Goal: Task Accomplishment & Management: Manage account settings

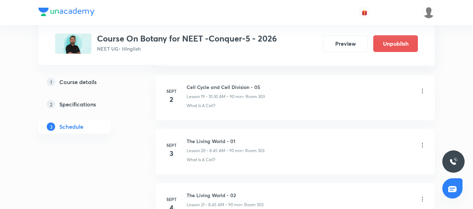
scroll to position [1407, 0]
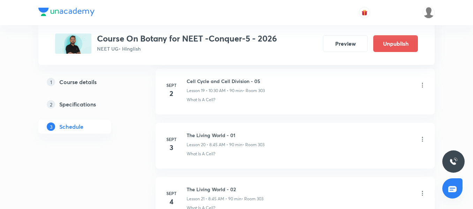
click at [422, 143] on div at bounding box center [422, 140] width 7 height 8
click at [422, 141] on icon at bounding box center [422, 139] width 7 height 7
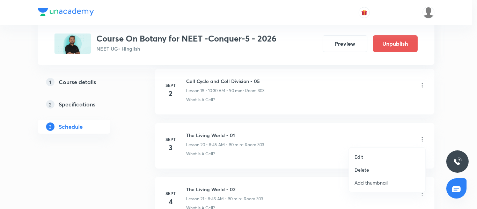
click at [384, 155] on li "Edit" at bounding box center [387, 156] width 76 height 13
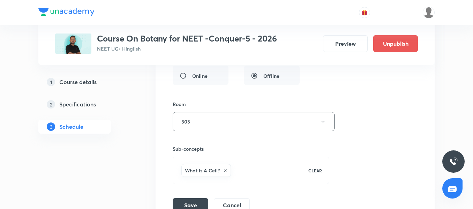
scroll to position [1300, 0]
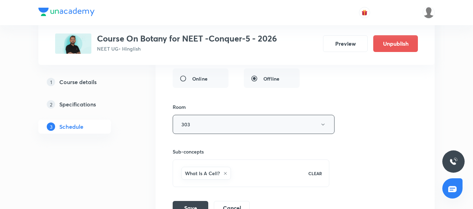
click at [232, 115] on button "303" at bounding box center [254, 124] width 162 height 19
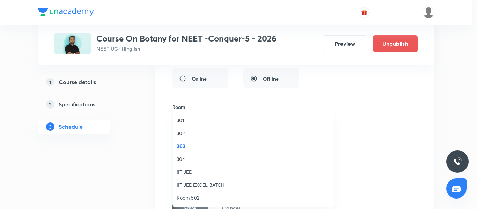
click at [188, 134] on span "302" at bounding box center [253, 132] width 153 height 7
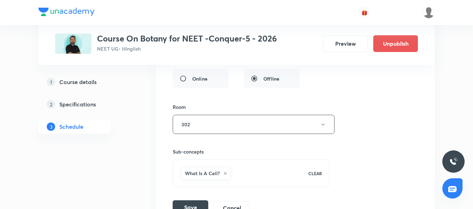
click at [191, 207] on button "Save" at bounding box center [191, 207] width 36 height 14
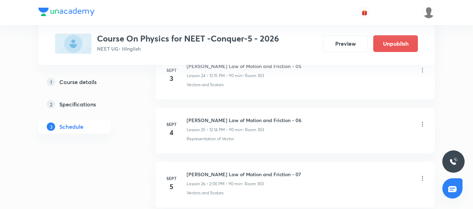
scroll to position [1683, 0]
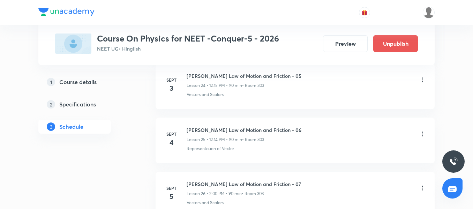
click at [422, 79] on icon at bounding box center [422, 79] width 7 height 7
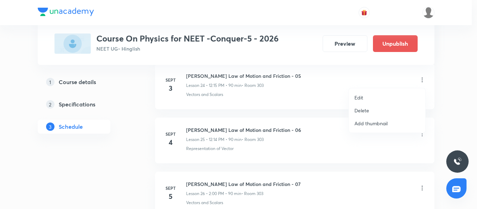
click at [375, 97] on li "Edit" at bounding box center [387, 97] width 76 height 13
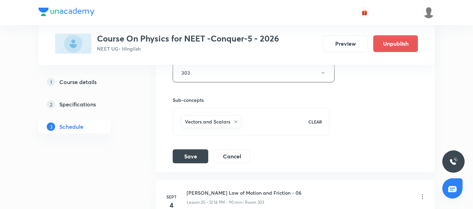
scroll to position [1548, 0]
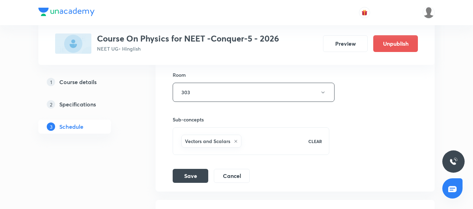
click at [221, 80] on div "Room 303" at bounding box center [251, 86] width 157 height 31
click at [217, 90] on button "303" at bounding box center [254, 92] width 162 height 19
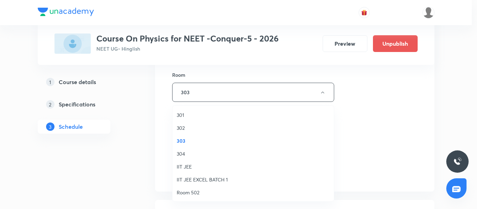
click at [200, 126] on span "302" at bounding box center [253, 127] width 153 height 7
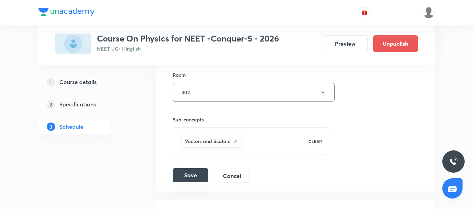
click at [178, 178] on button "Save" at bounding box center [191, 175] width 36 height 14
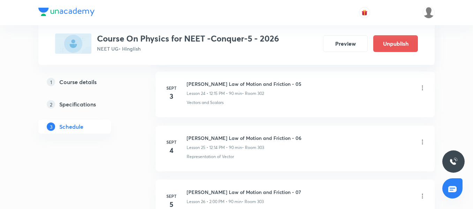
scroll to position [1351, 0]
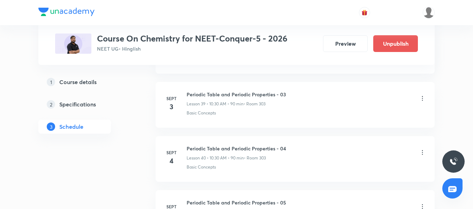
scroll to position [2485, 0]
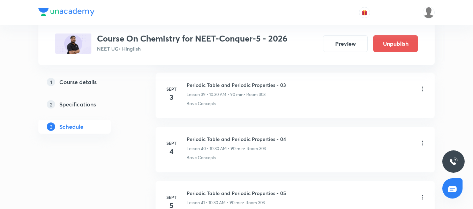
click at [424, 86] on icon at bounding box center [422, 89] width 7 height 7
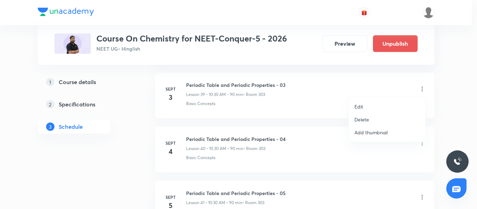
click at [383, 105] on li "Edit" at bounding box center [387, 106] width 76 height 13
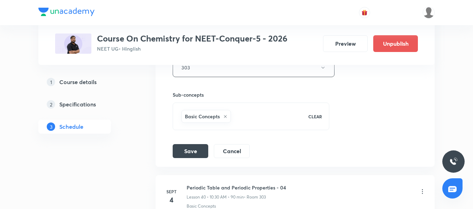
scroll to position [2370, 0]
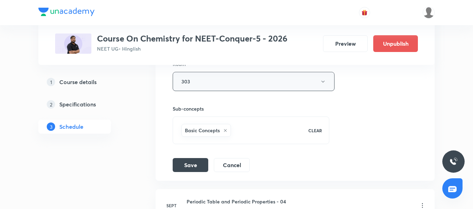
click at [197, 83] on button "303" at bounding box center [254, 81] width 162 height 19
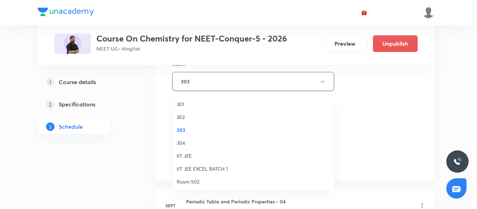
click at [190, 115] on span "302" at bounding box center [253, 116] width 153 height 7
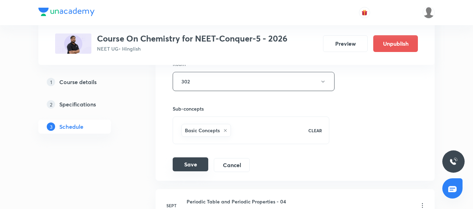
click at [193, 158] on button "Save" at bounding box center [191, 164] width 36 height 14
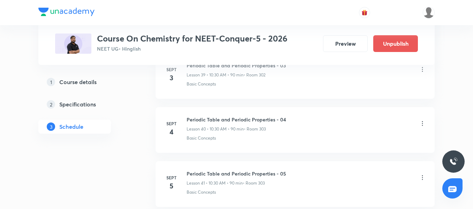
scroll to position [2151, 0]
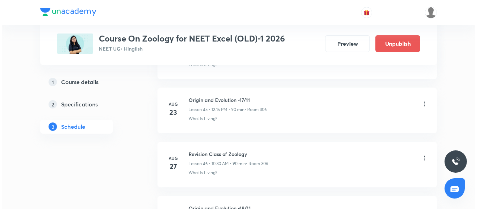
scroll to position [2893, 0]
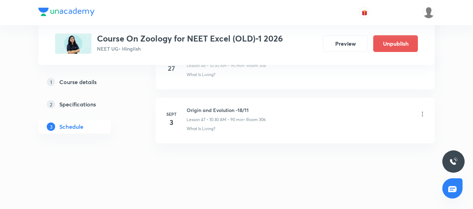
click at [423, 114] on icon at bounding box center [422, 114] width 7 height 7
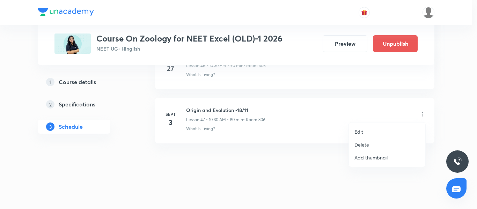
click at [369, 129] on li "Edit" at bounding box center [387, 131] width 76 height 13
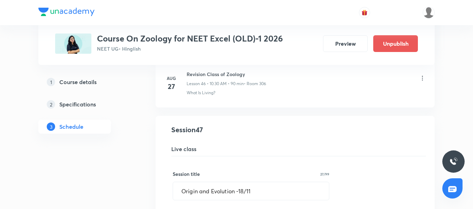
scroll to position [2525, 0]
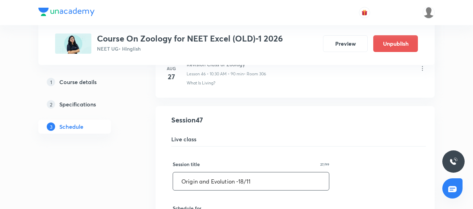
click at [240, 176] on input "Origin and Evolution -18/11" at bounding box center [251, 181] width 156 height 18
type input "S"
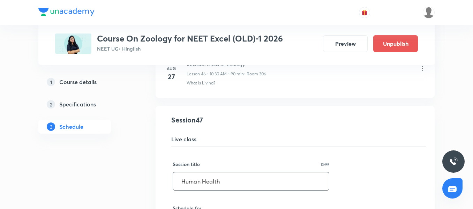
click at [229, 186] on input "Human Health" at bounding box center [251, 181] width 156 height 18
paste input "& Diseases"
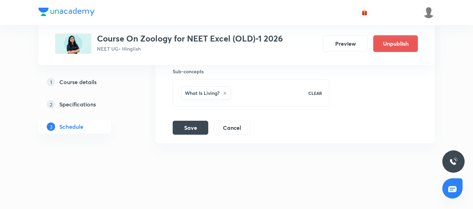
scroll to position [2805, 0]
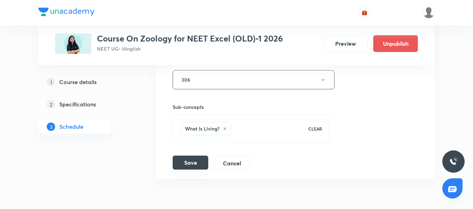
type input "Human Health & Diseases 01/13"
click at [184, 162] on button "Save" at bounding box center [191, 163] width 36 height 14
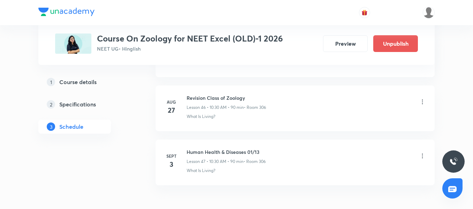
scroll to position [2572, 0]
